Goal: Task Accomplishment & Management: Manage account settings

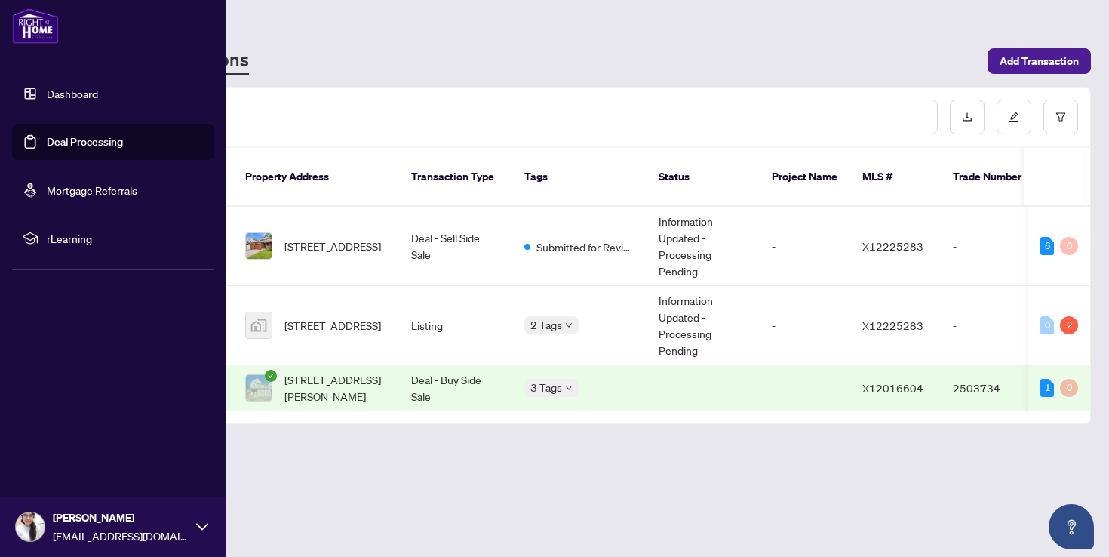
click at [71, 97] on link "Dashboard" at bounding box center [72, 94] width 51 height 14
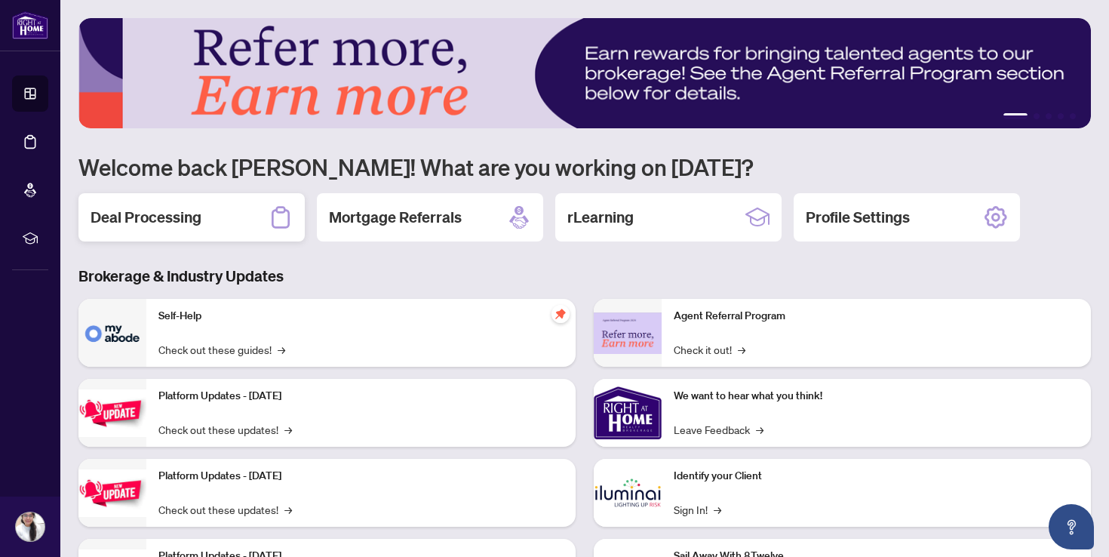
click at [189, 223] on h2 "Deal Processing" at bounding box center [146, 217] width 111 height 21
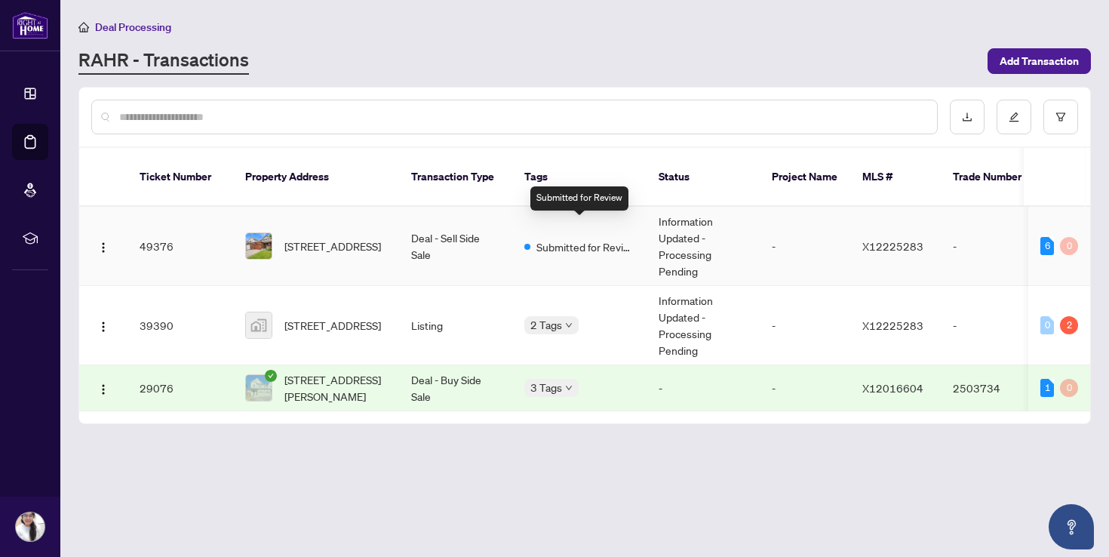
click at [616, 238] on span "Submitted for Review" at bounding box center [585, 246] width 98 height 17
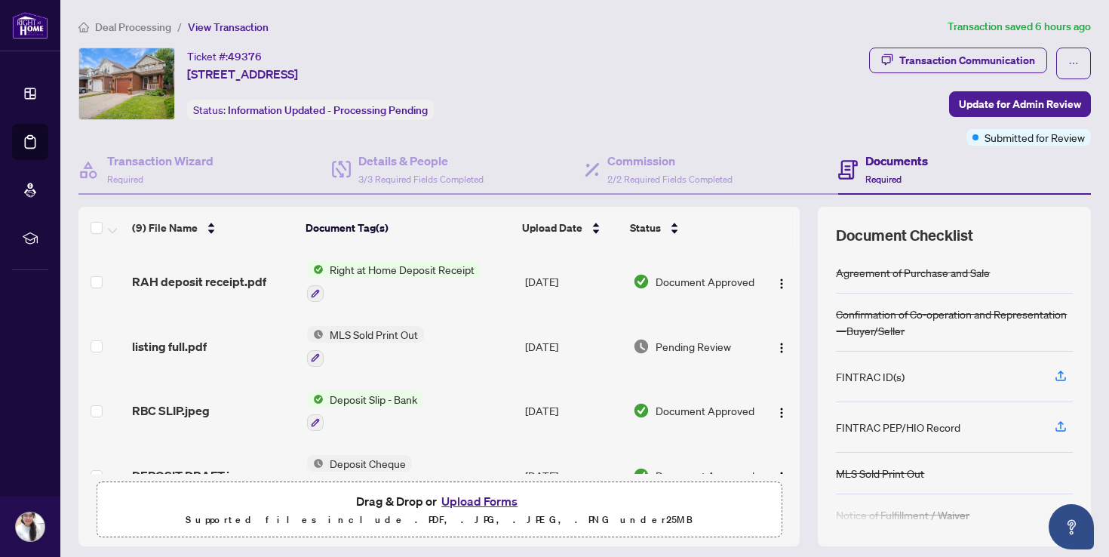
click at [151, 28] on span "Deal Processing" at bounding box center [133, 27] width 76 height 14
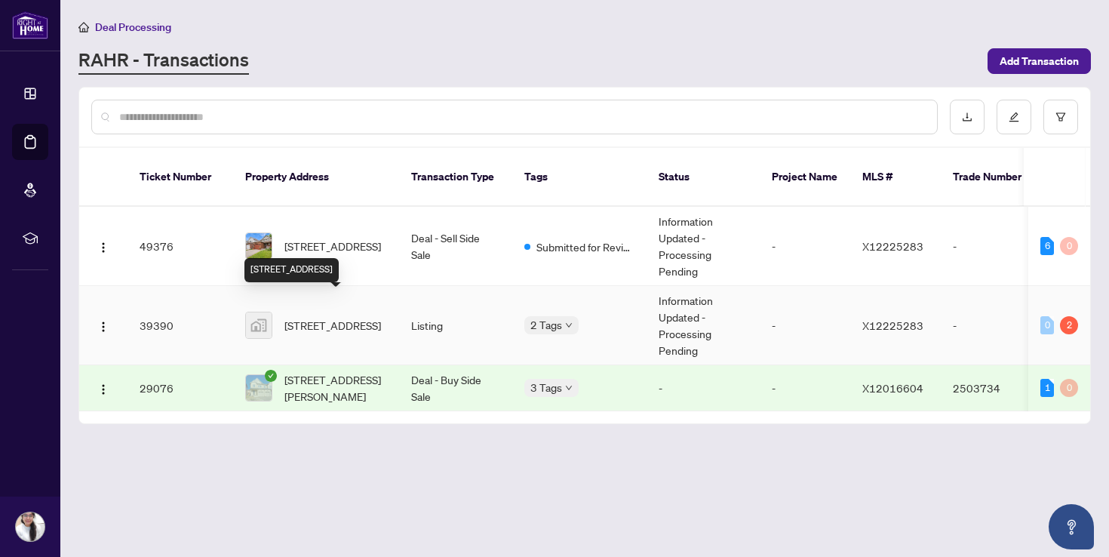
click at [296, 317] on span "[STREET_ADDRESS]" at bounding box center [332, 325] width 97 height 17
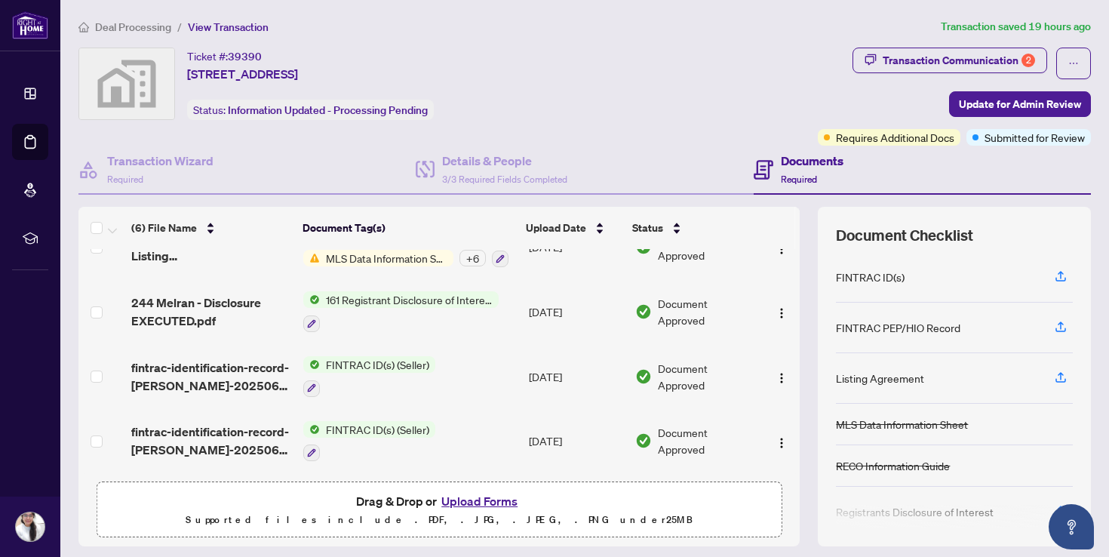
click at [124, 20] on span "Deal Processing" at bounding box center [133, 27] width 76 height 14
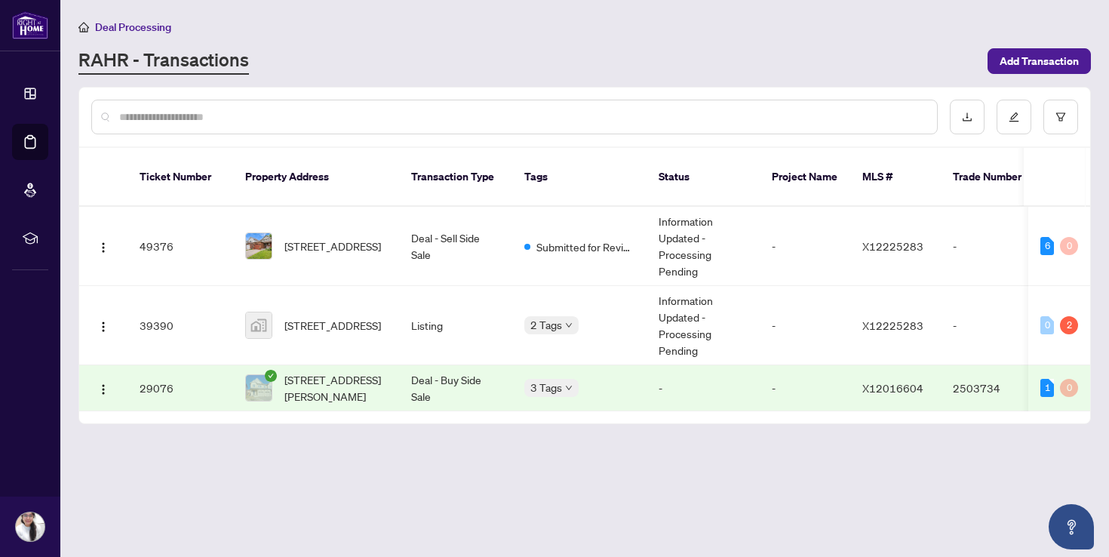
click at [202, 371] on td "29076" at bounding box center [180, 388] width 106 height 46
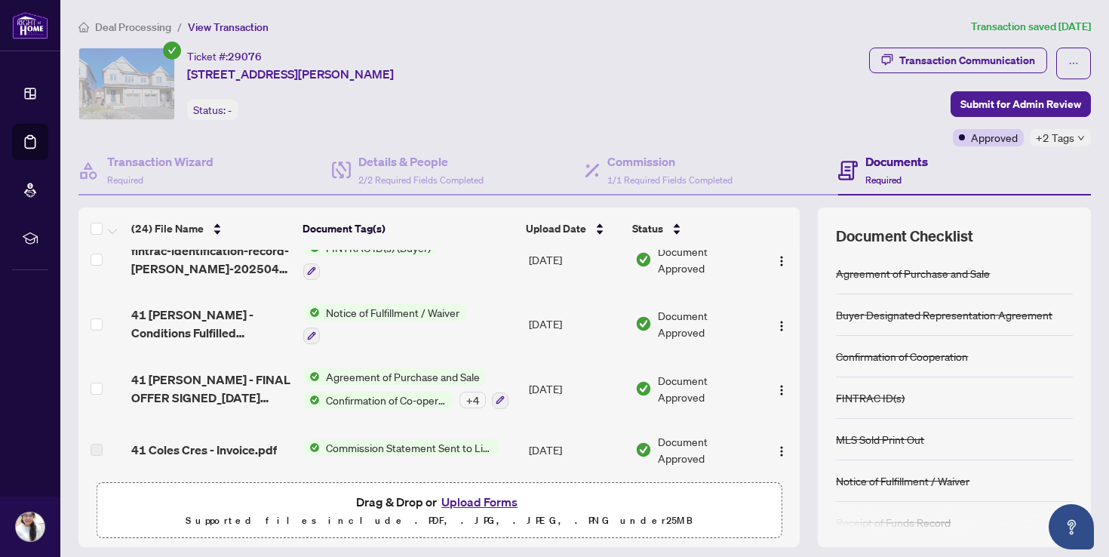
scroll to position [861, 0]
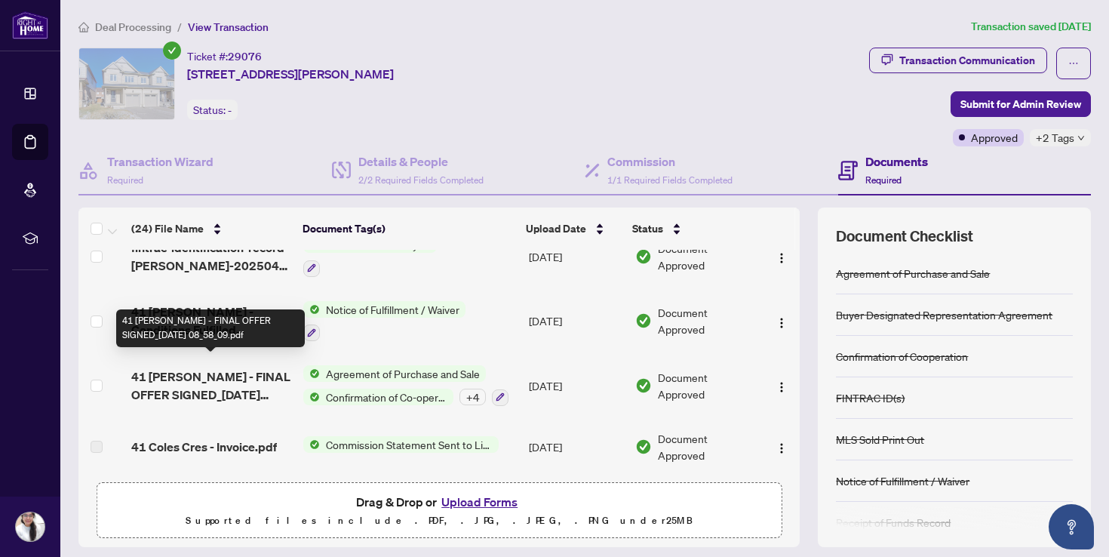
click at [191, 378] on span "41 Cole Cres - FINAL OFFER SIGNED_2025-04-09 08_58_09.pdf" at bounding box center [211, 385] width 160 height 36
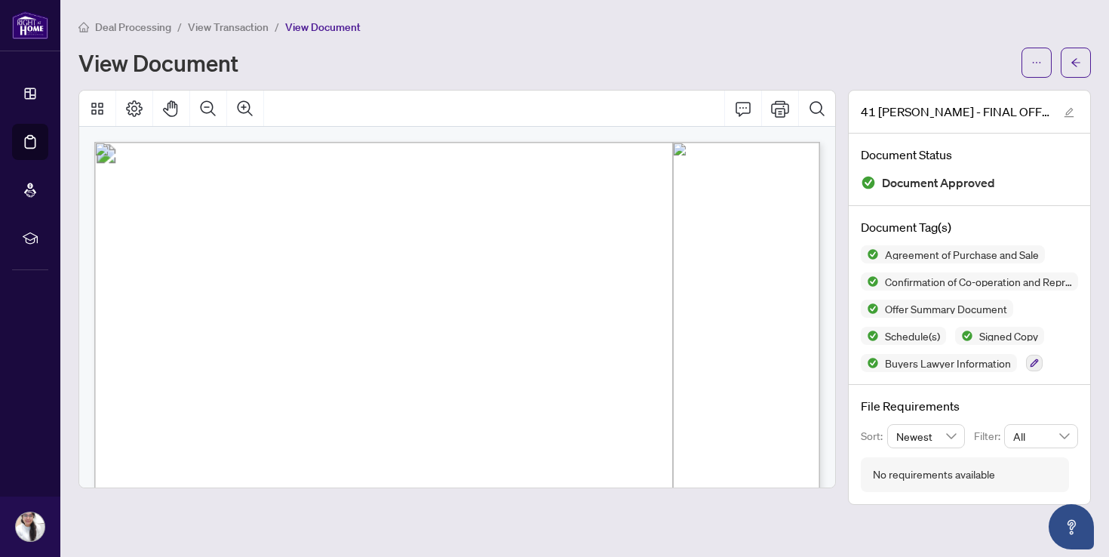
click at [241, 32] on span "View Transaction" at bounding box center [228, 27] width 81 height 14
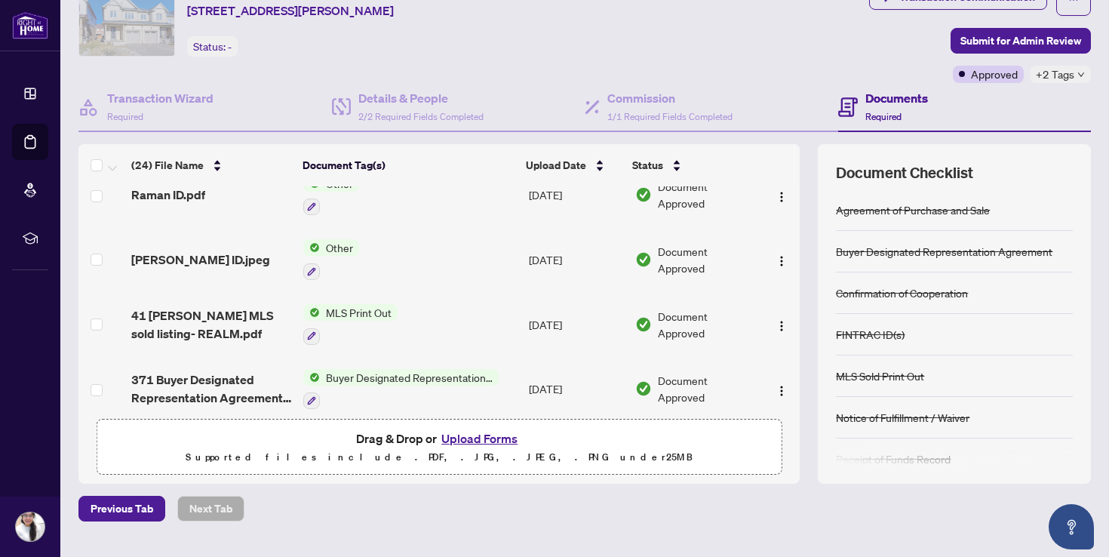
scroll to position [65, 0]
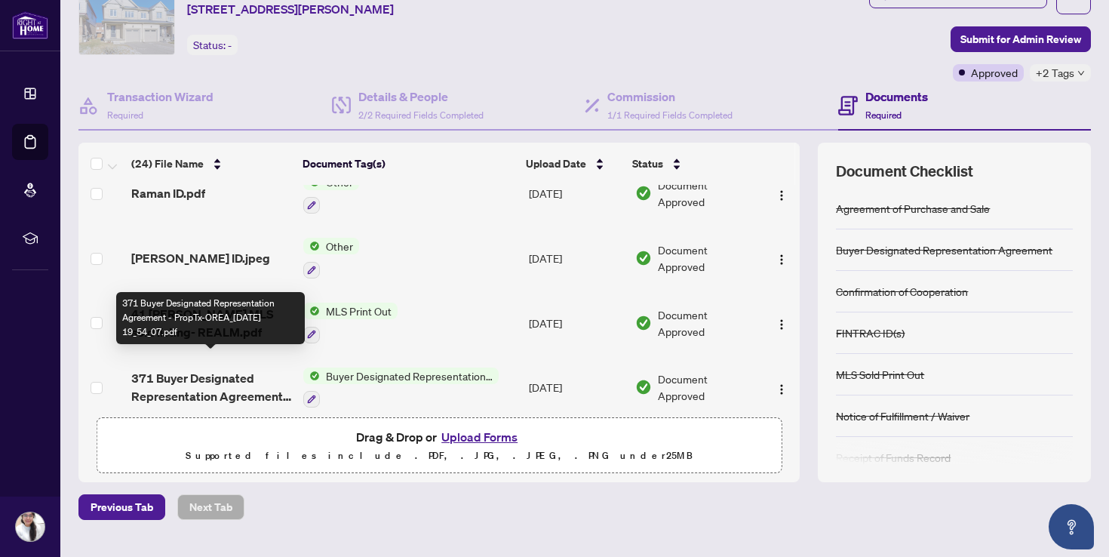
click at [212, 372] on span "371 Buyer Designated Representation Agreement - PropTx-OREA_2025-03-24 19_54_07…" at bounding box center [211, 387] width 160 height 36
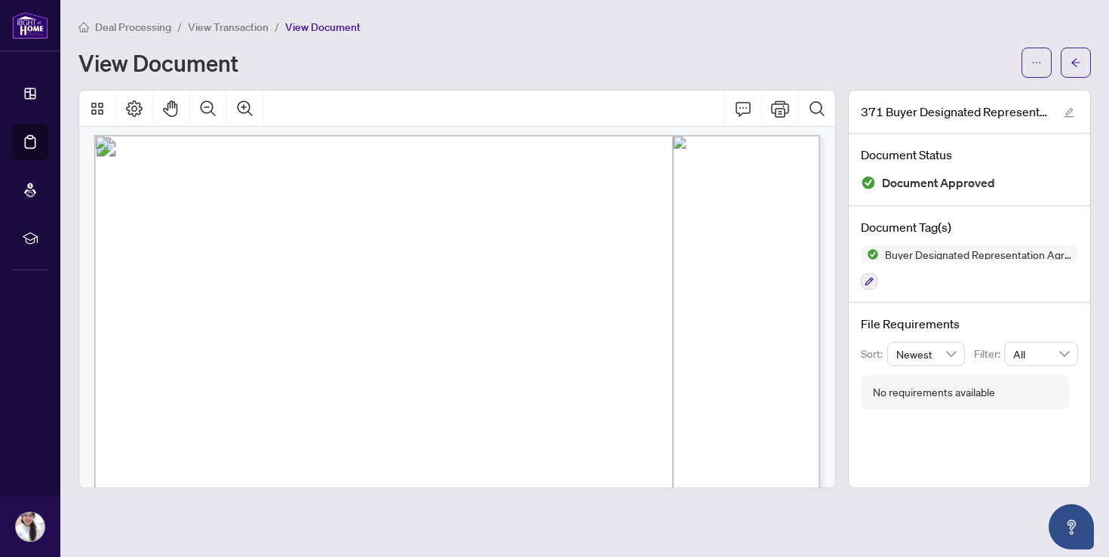
scroll to position [975, 0]
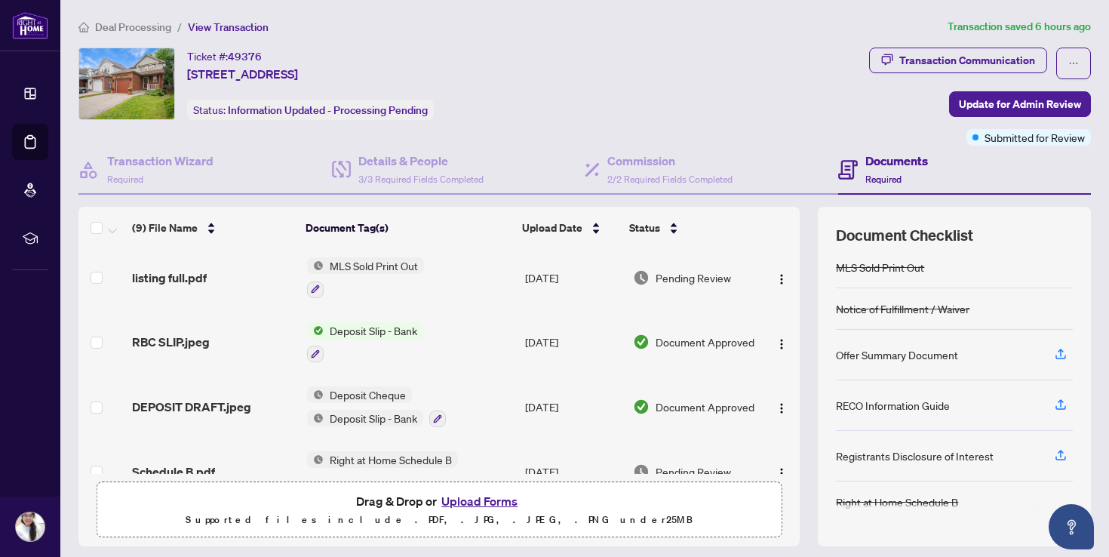
scroll to position [81, 0]
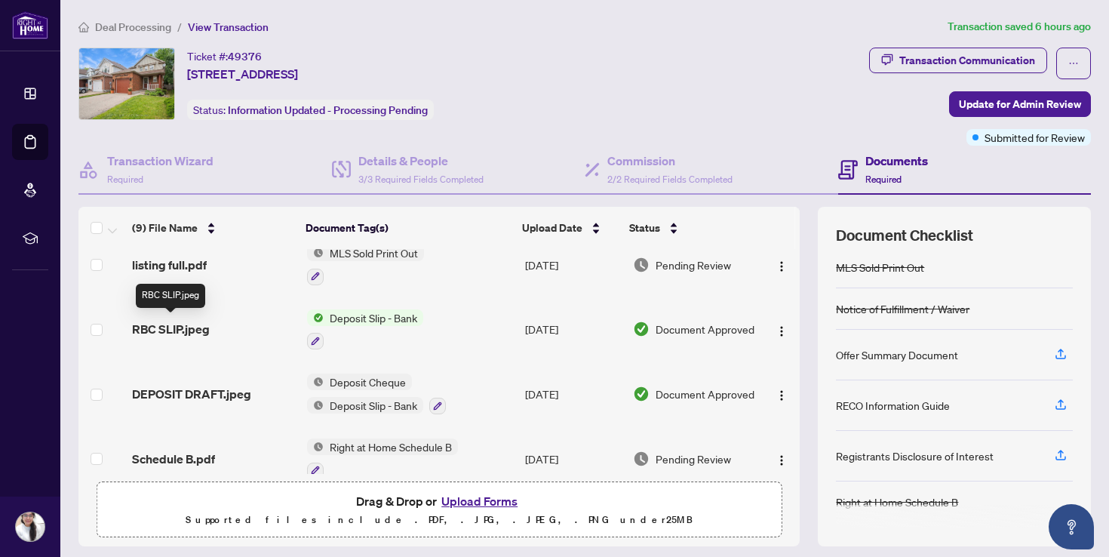
click at [162, 329] on span "RBC SLIP.jpeg" at bounding box center [171, 329] width 78 height 18
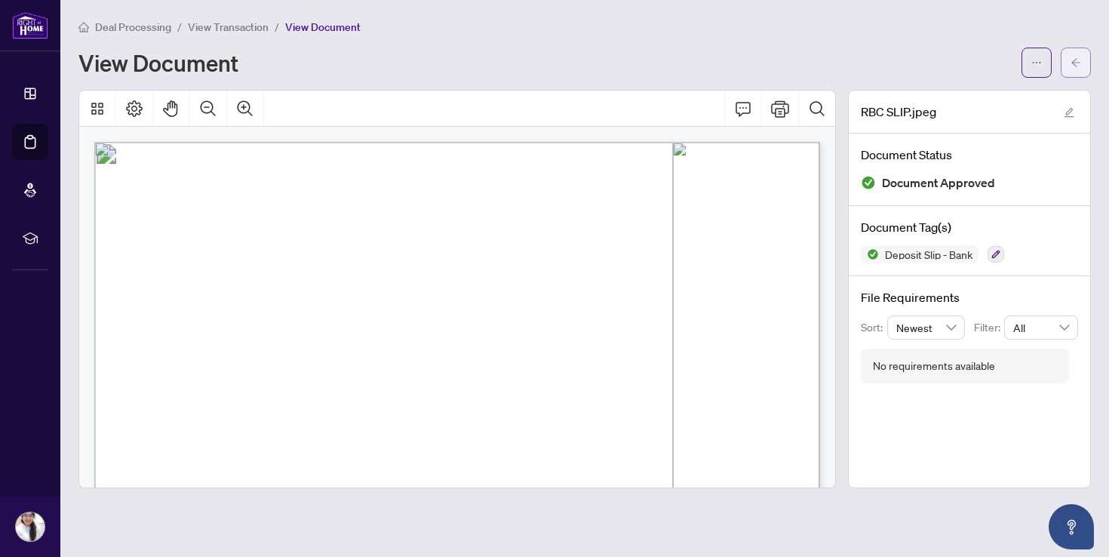
click at [1082, 64] on button "button" at bounding box center [1076, 63] width 30 height 30
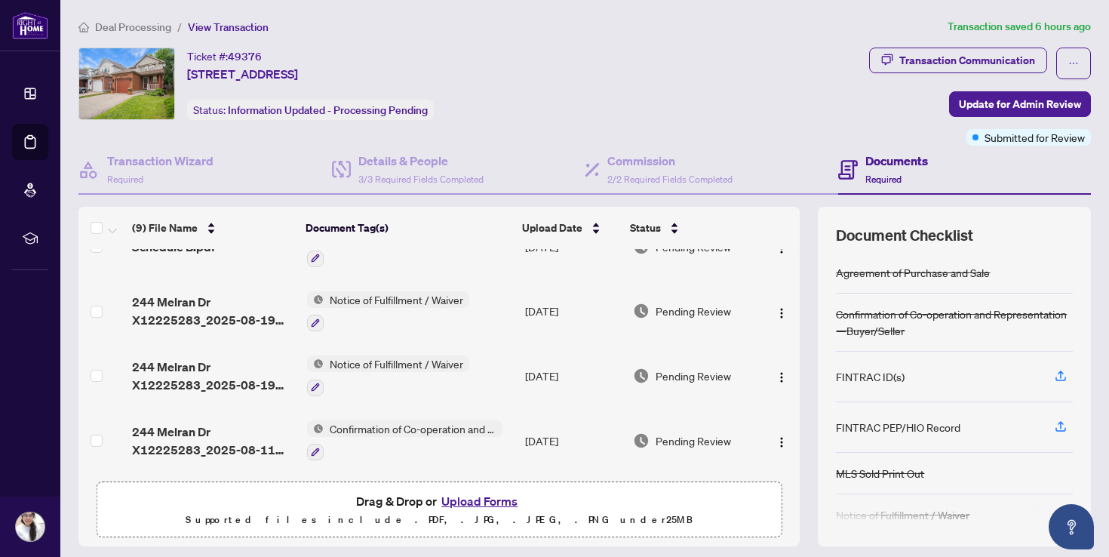
scroll to position [334, 0]
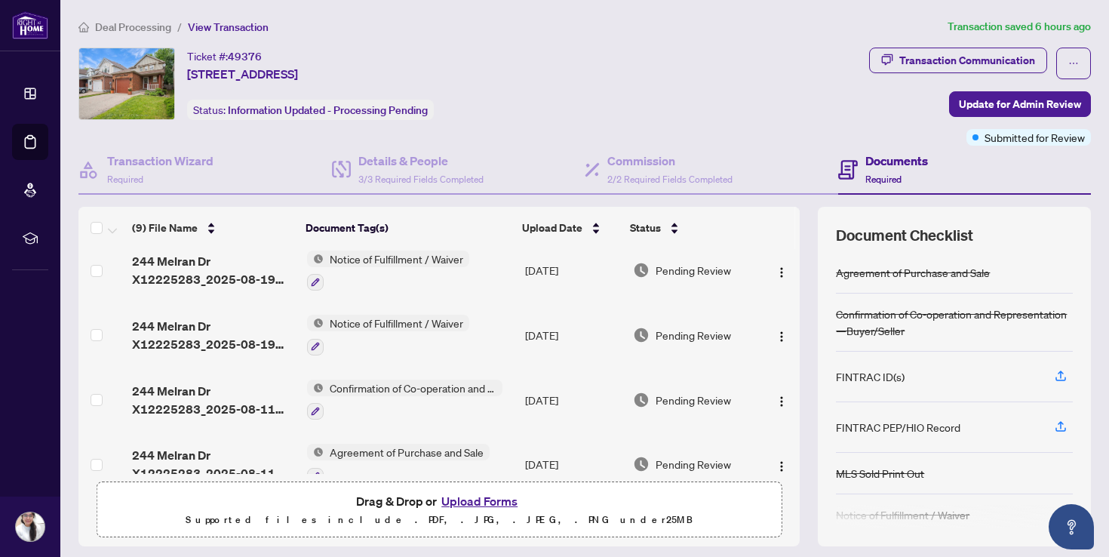
click at [156, 26] on span "Deal Processing" at bounding box center [133, 27] width 76 height 14
